Goal: Information Seeking & Learning: Learn about a topic

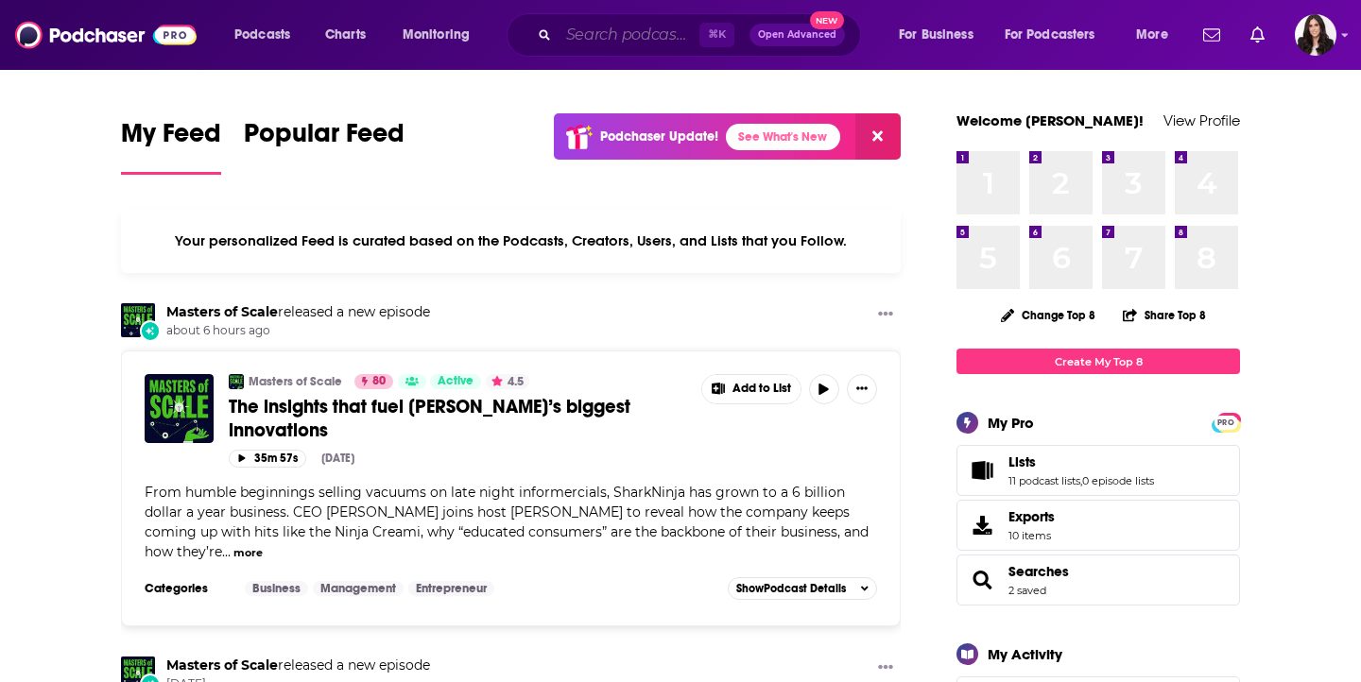
click at [594, 34] on input "Search podcasts, credits, & more..." at bounding box center [629, 35] width 141 height 30
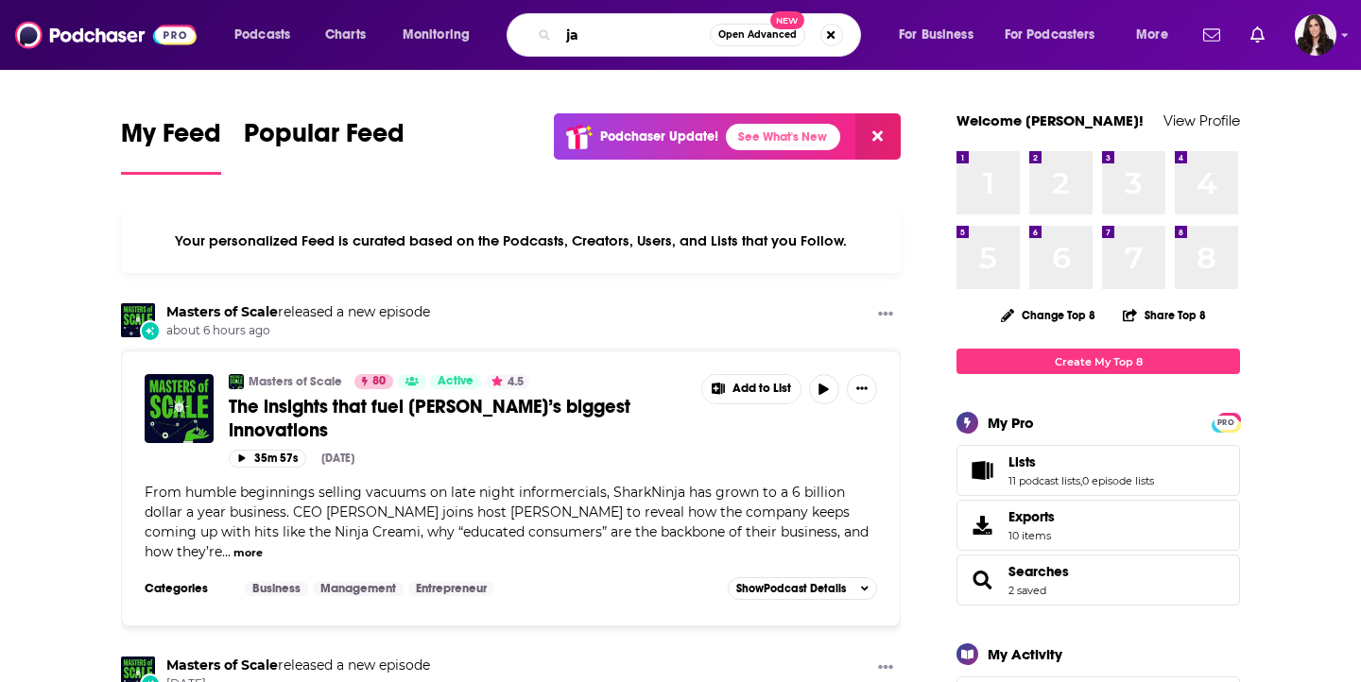
type input "j"
type input "worship probs"
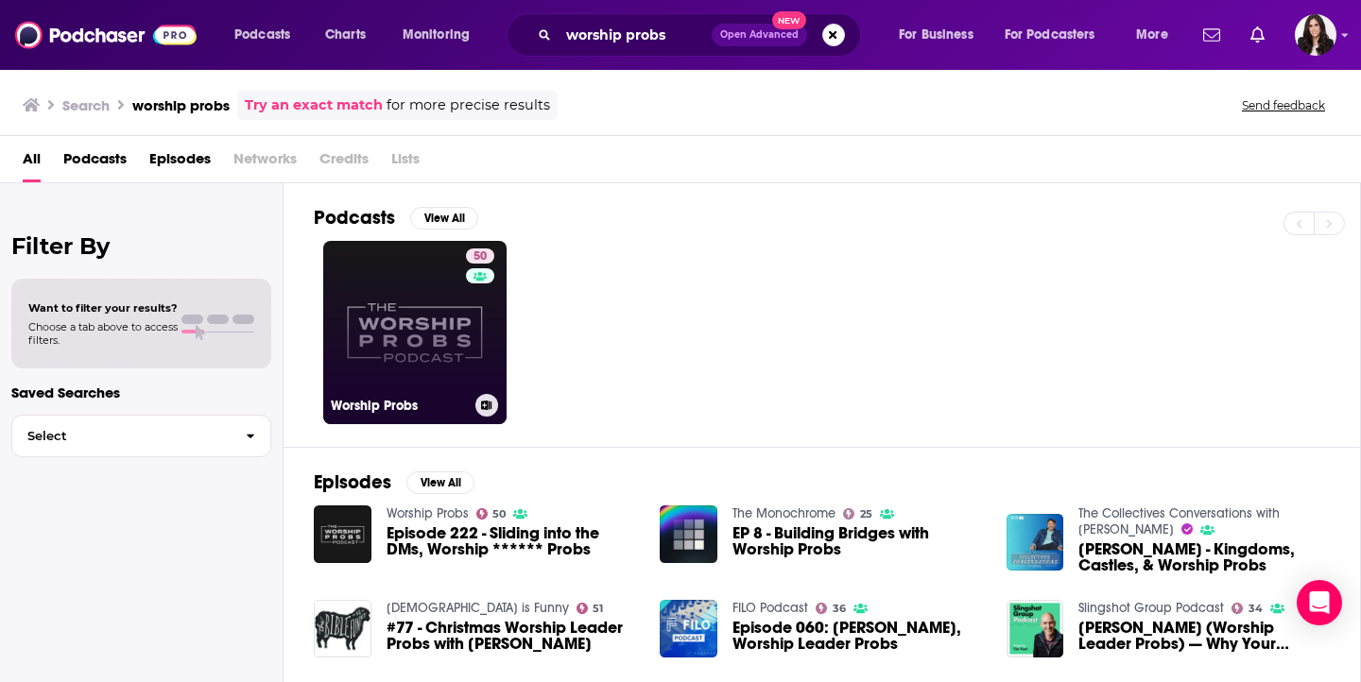
click at [420, 309] on link "50 Worship Probs" at bounding box center [414, 332] width 183 height 183
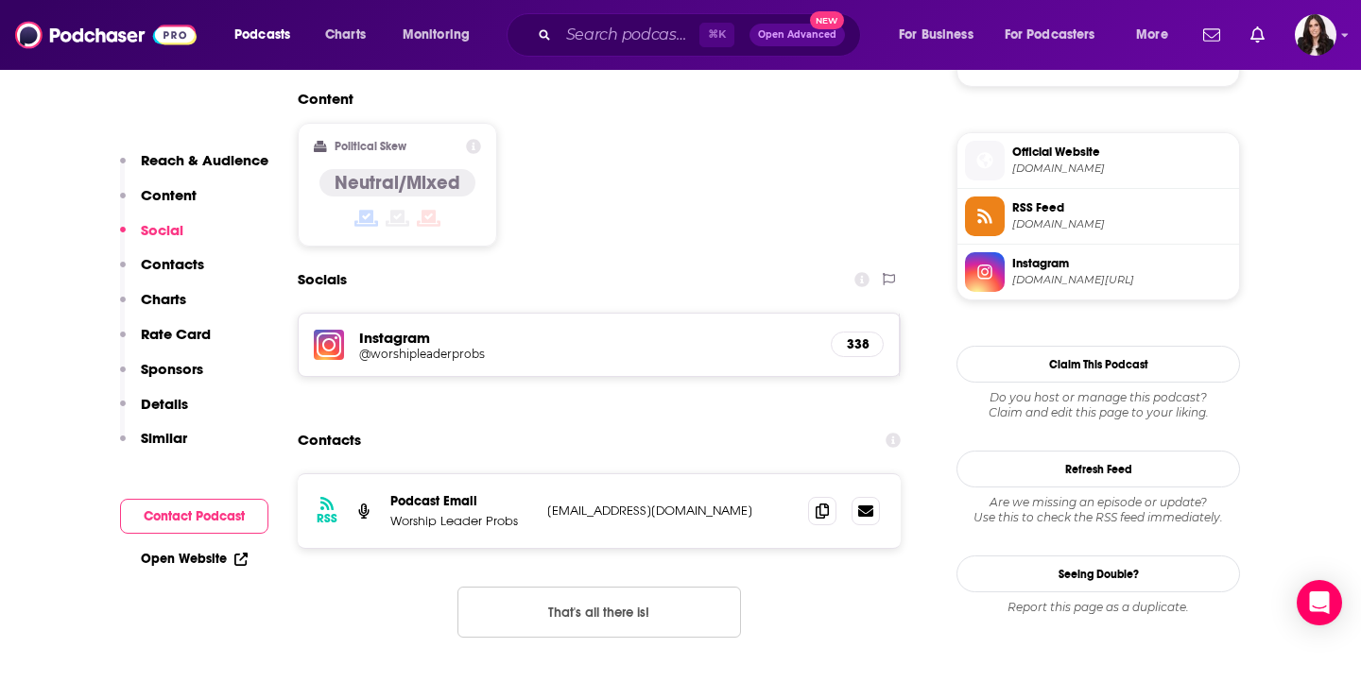
scroll to position [1561, 0]
